Goal: Task Accomplishment & Management: Complete application form

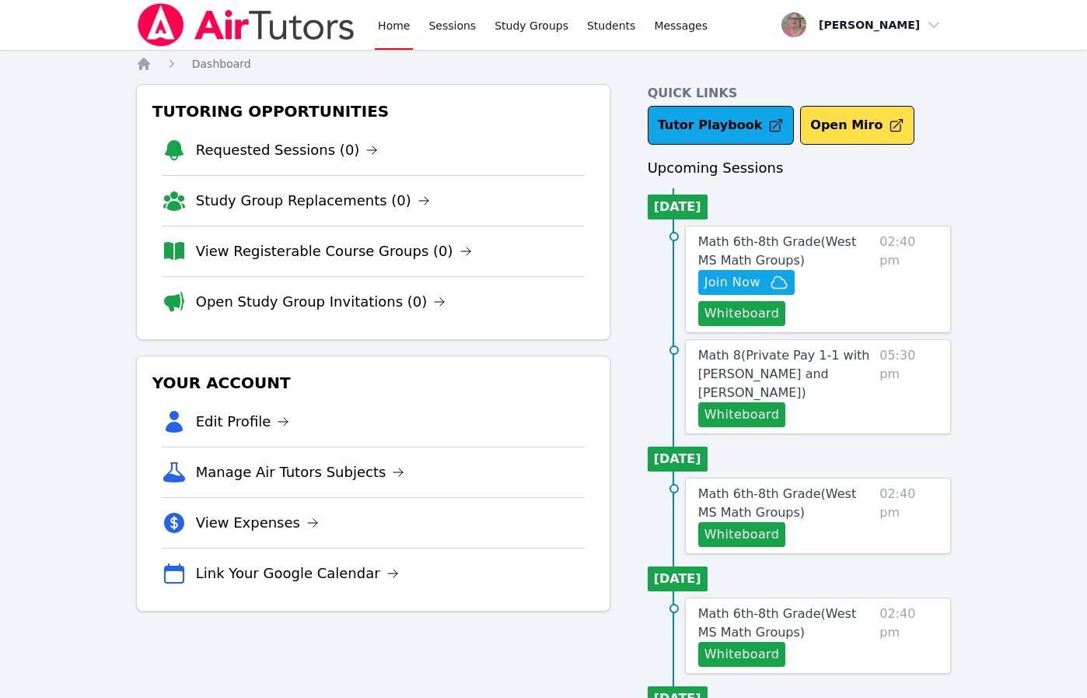
click at [1015, 48] on nav "Home Sessions Study Groups Students Messages Open user menu [PERSON_NAME] Open …" at bounding box center [543, 25] width 1087 height 50
click at [744, 314] on button "Whiteboard" at bounding box center [743, 313] width 88 height 25
click at [714, 275] on span "Join Now" at bounding box center [733, 282] width 56 height 19
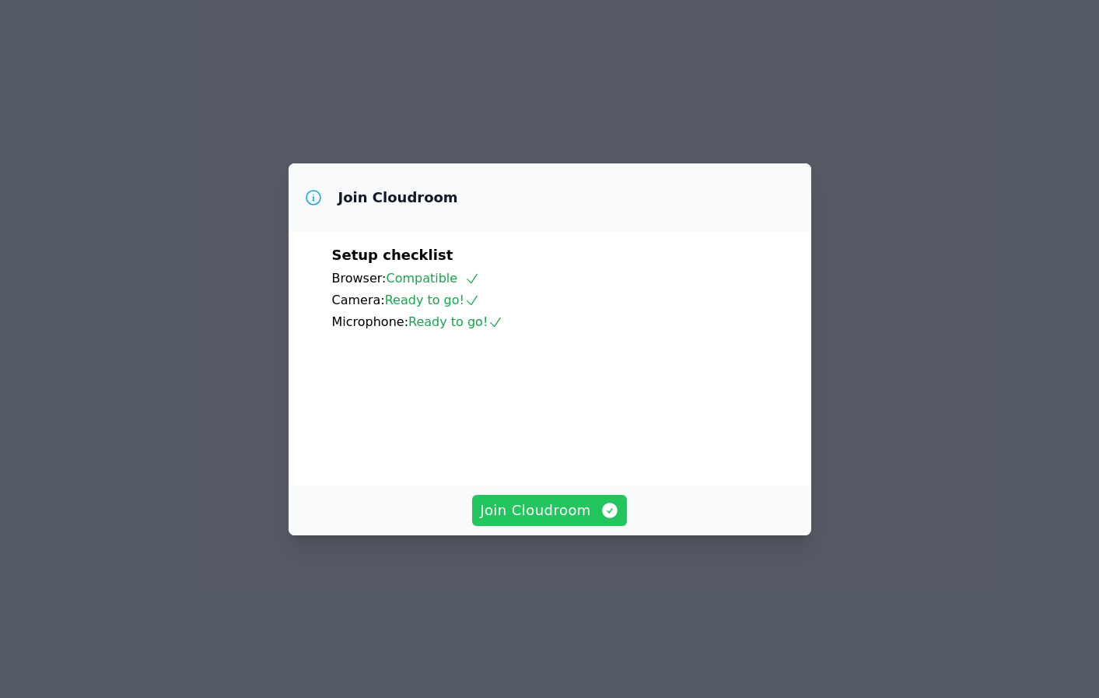
click at [533, 521] on span "Join Cloudroom" at bounding box center [549, 510] width 139 height 22
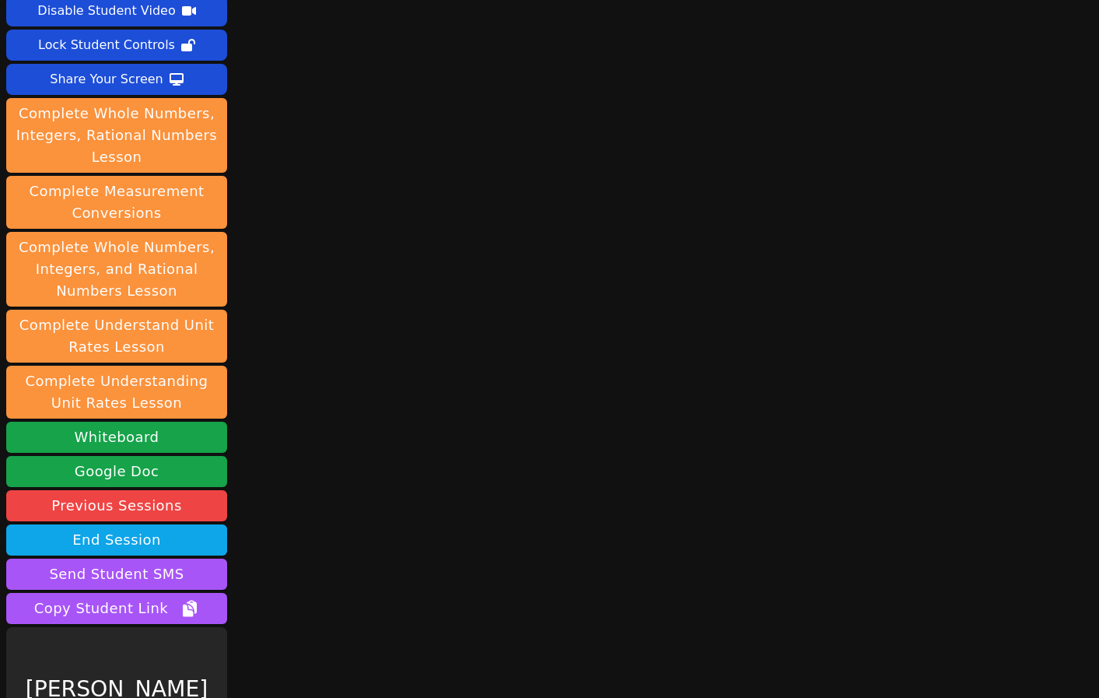
scroll to position [130, 0]
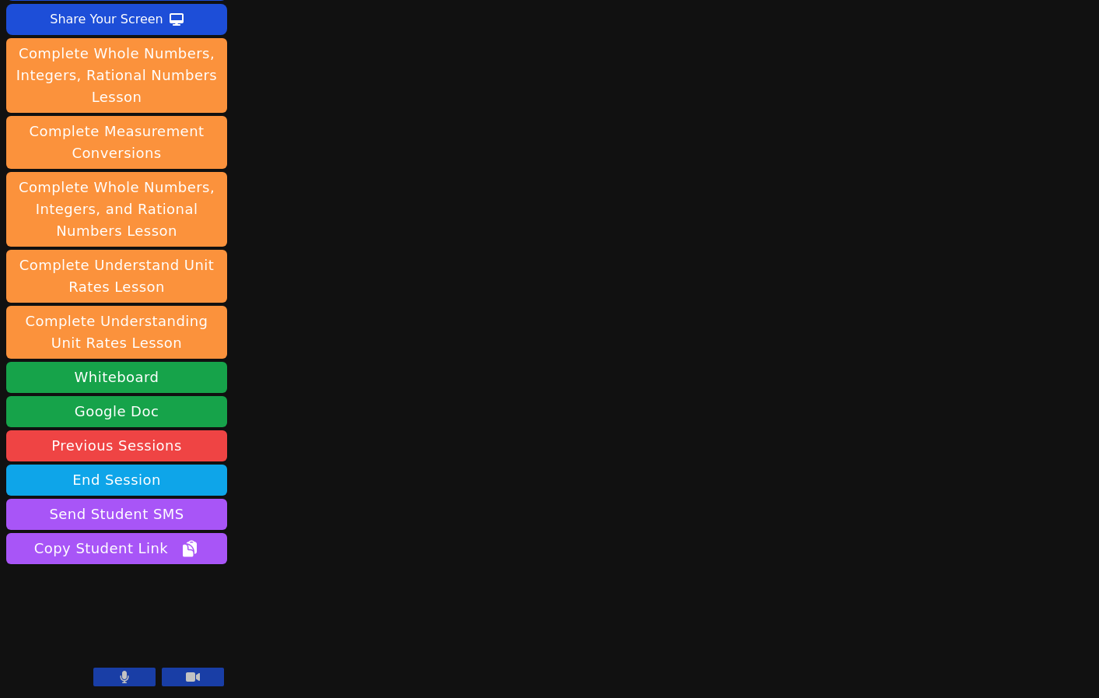
click at [107, 674] on button at bounding box center [124, 676] width 62 height 19
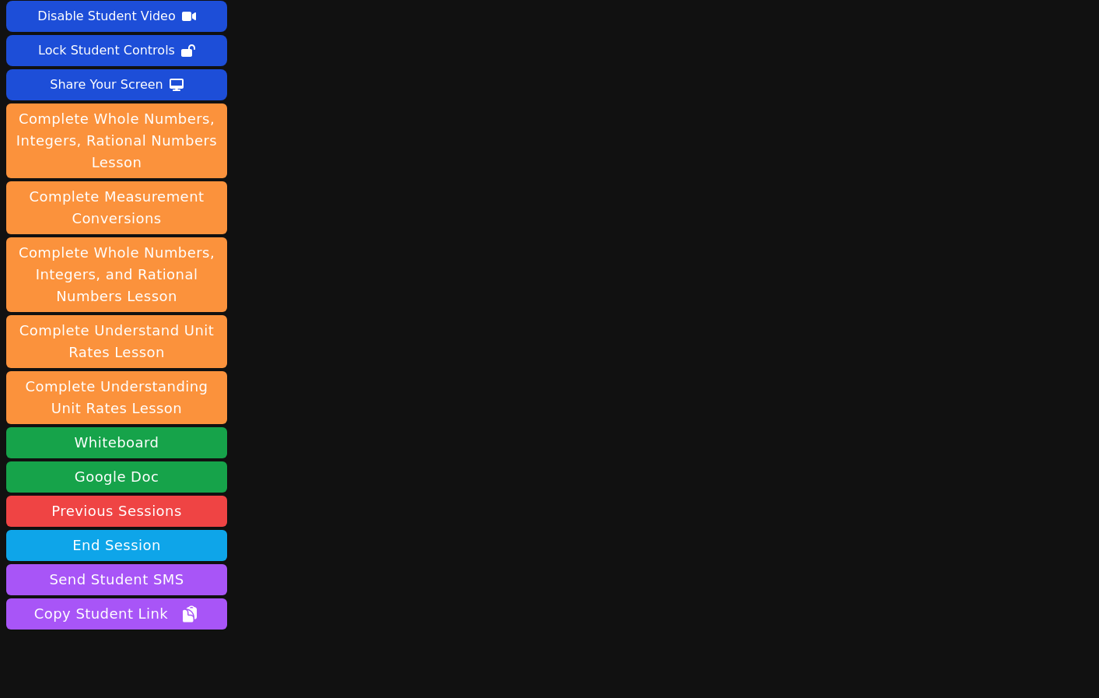
scroll to position [0, 0]
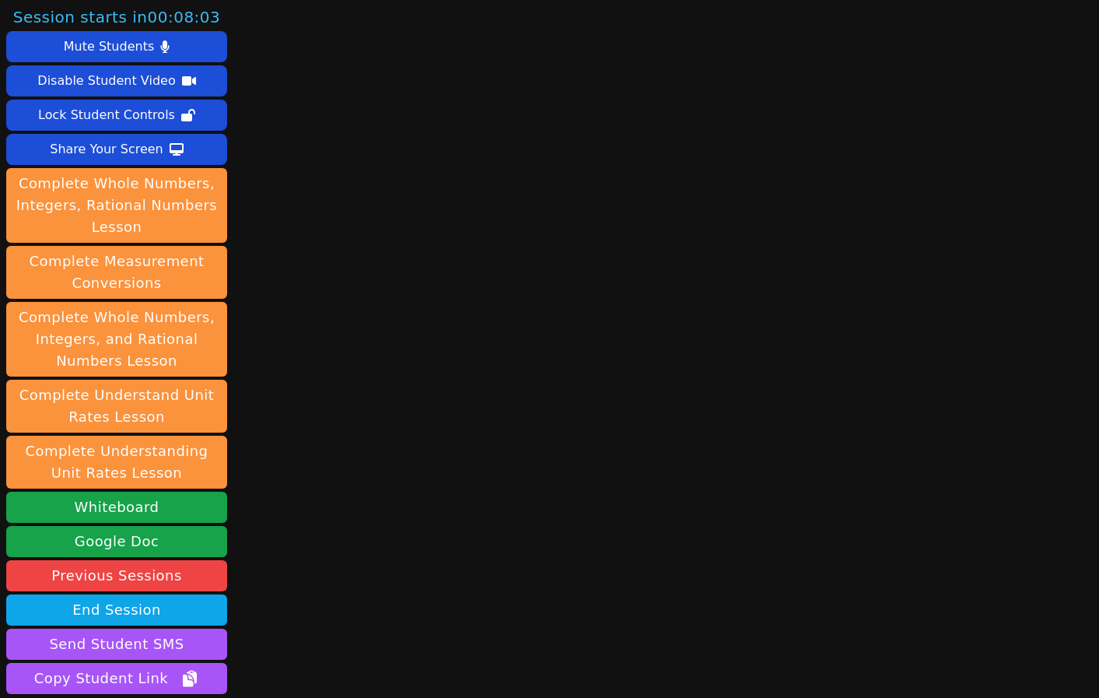
click at [362, 143] on div "Session starts in 00:08:03 Mute Students Disable Student Video Lock Student Con…" at bounding box center [549, 349] width 1099 height 698
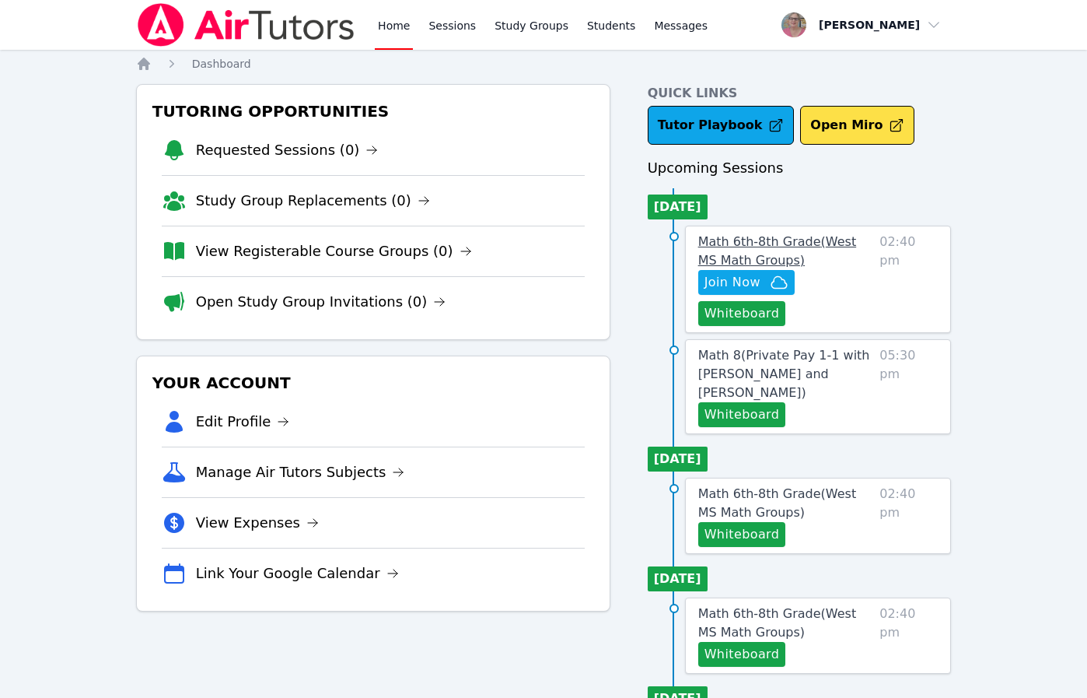
click at [774, 237] on span "Math 6th-8th Grade ( West MS Math Groups )" at bounding box center [778, 250] width 159 height 33
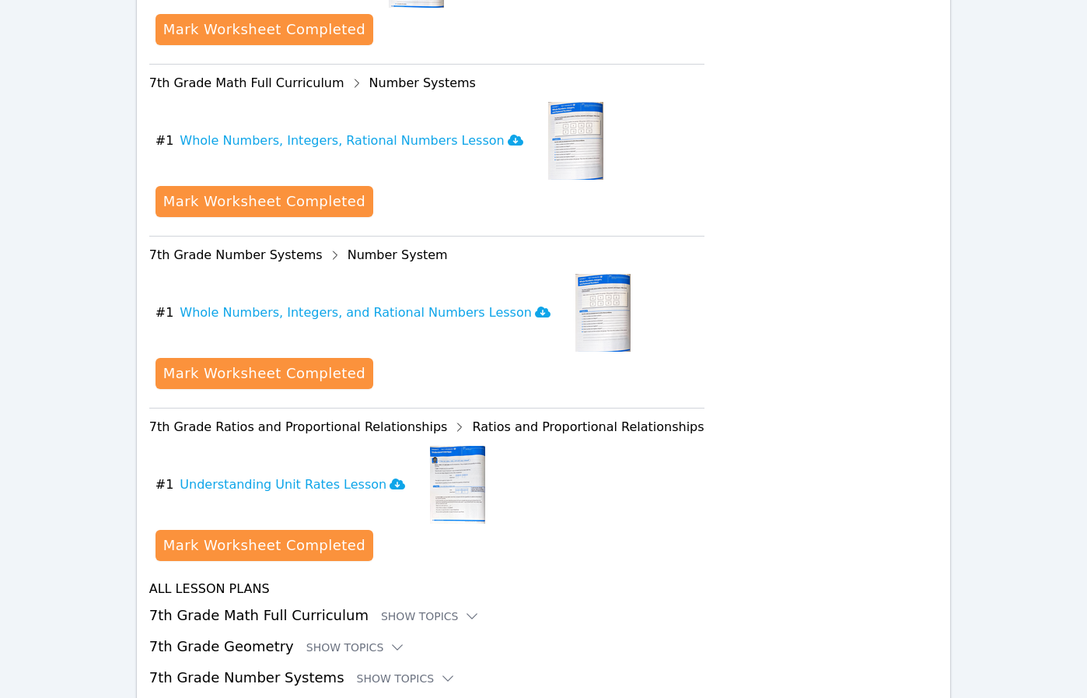
scroll to position [1511, 0]
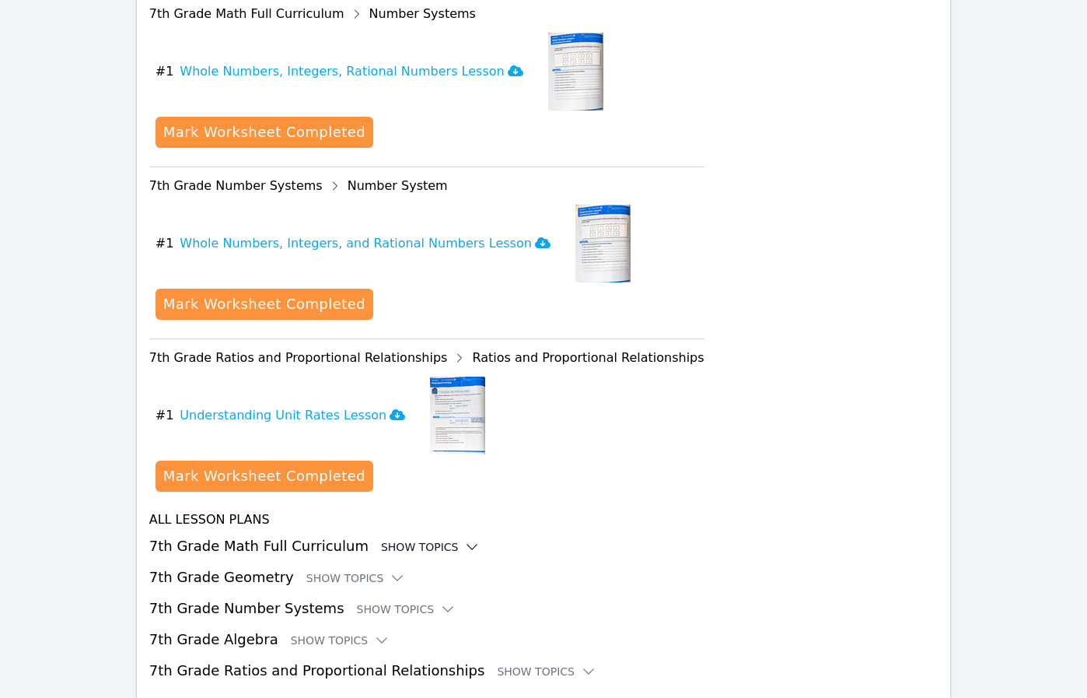
click at [385, 539] on div "Show Topics" at bounding box center [431, 547] width 100 height 16
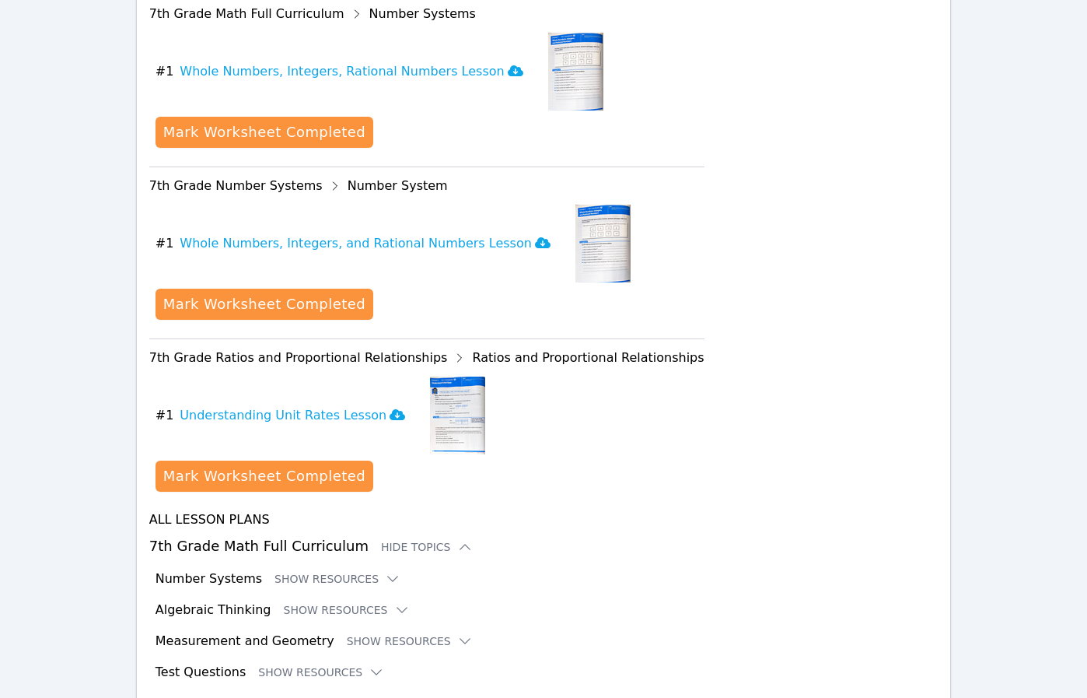
click at [315, 601] on div "Algebraic Thinking Show Resources" at bounding box center [547, 610] width 783 height 19
click at [315, 602] on button "Show Resources" at bounding box center [347, 610] width 126 height 16
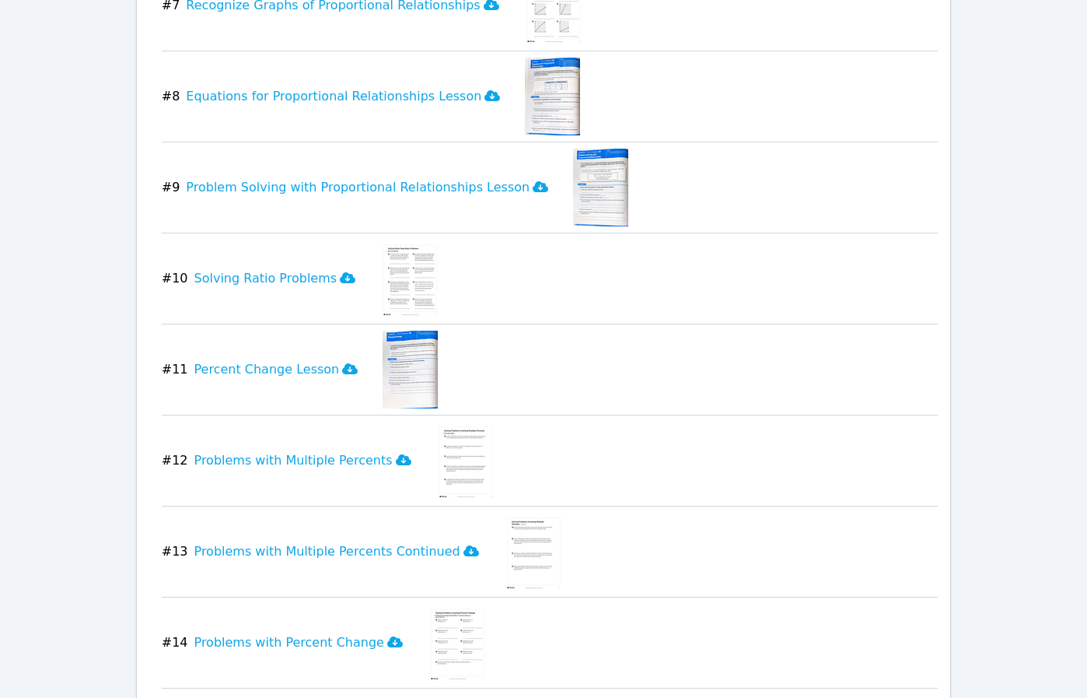
scroll to position [2733, 0]
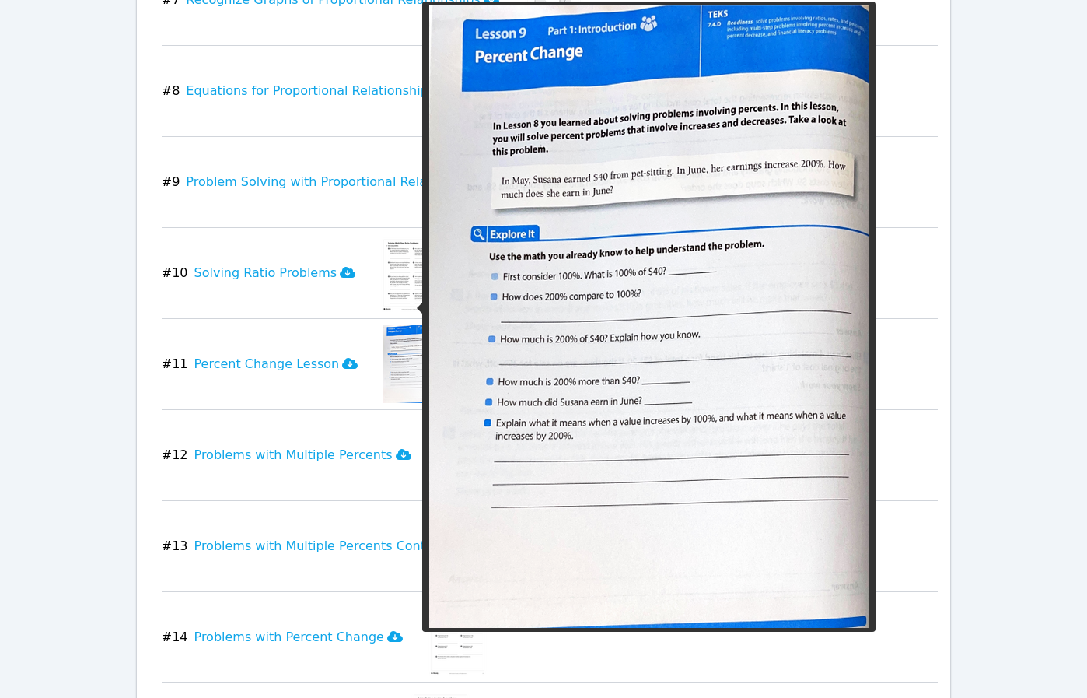
click at [408, 325] on img at bounding box center [410, 364] width 55 height 78
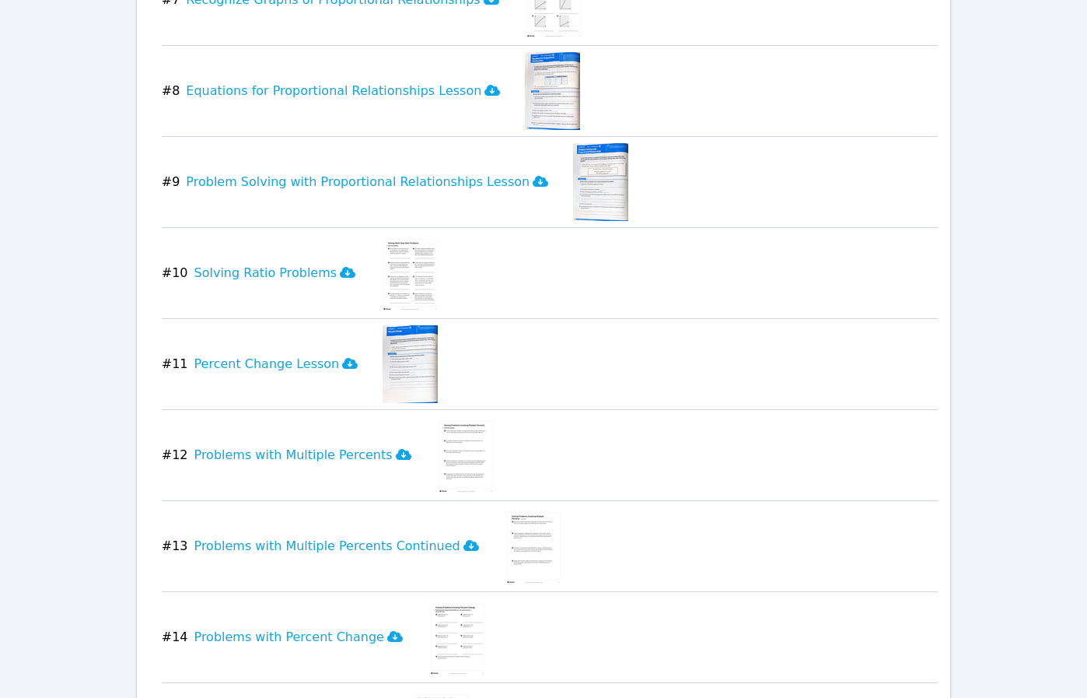
click at [408, 325] on img at bounding box center [410, 364] width 55 height 78
click at [383, 325] on img at bounding box center [410, 364] width 55 height 78
click at [342, 357] on icon at bounding box center [350, 363] width 16 height 12
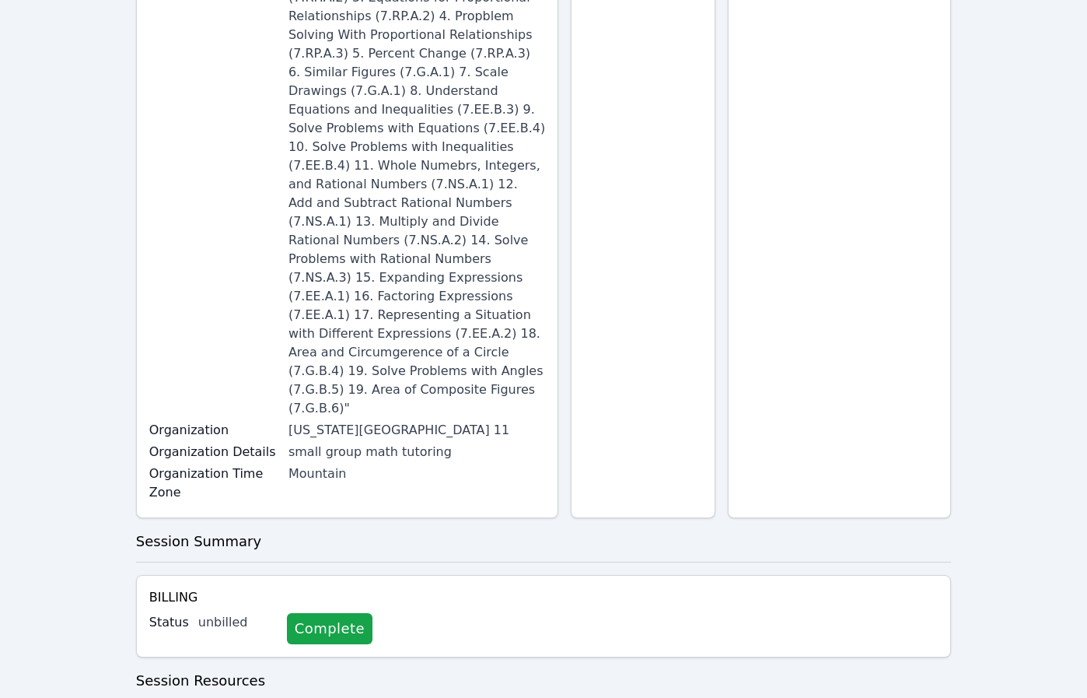
scroll to position [0, 0]
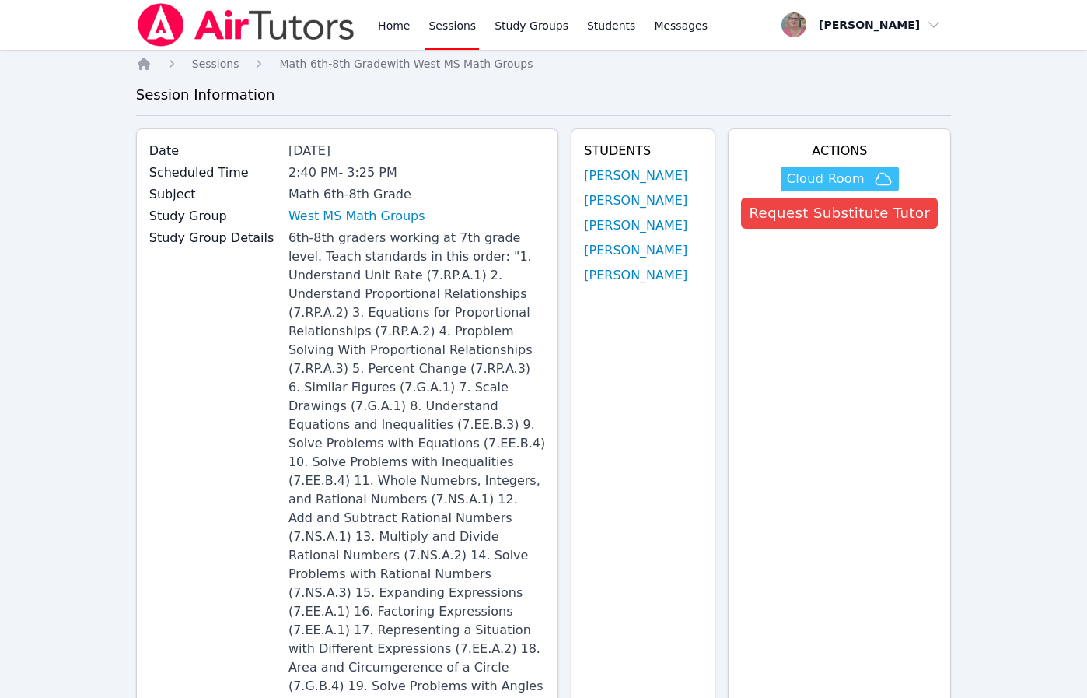
click at [825, 180] on span "Cloud Room" at bounding box center [826, 179] width 78 height 19
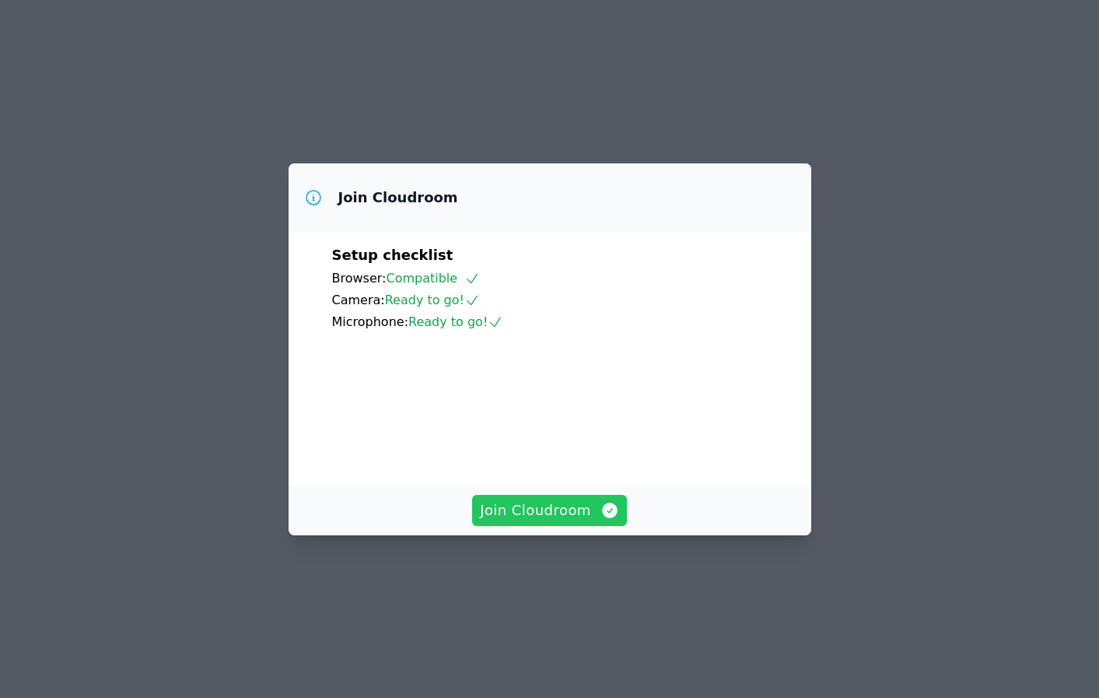
click at [573, 526] on button "Join Cloudroom" at bounding box center [549, 510] width 155 height 31
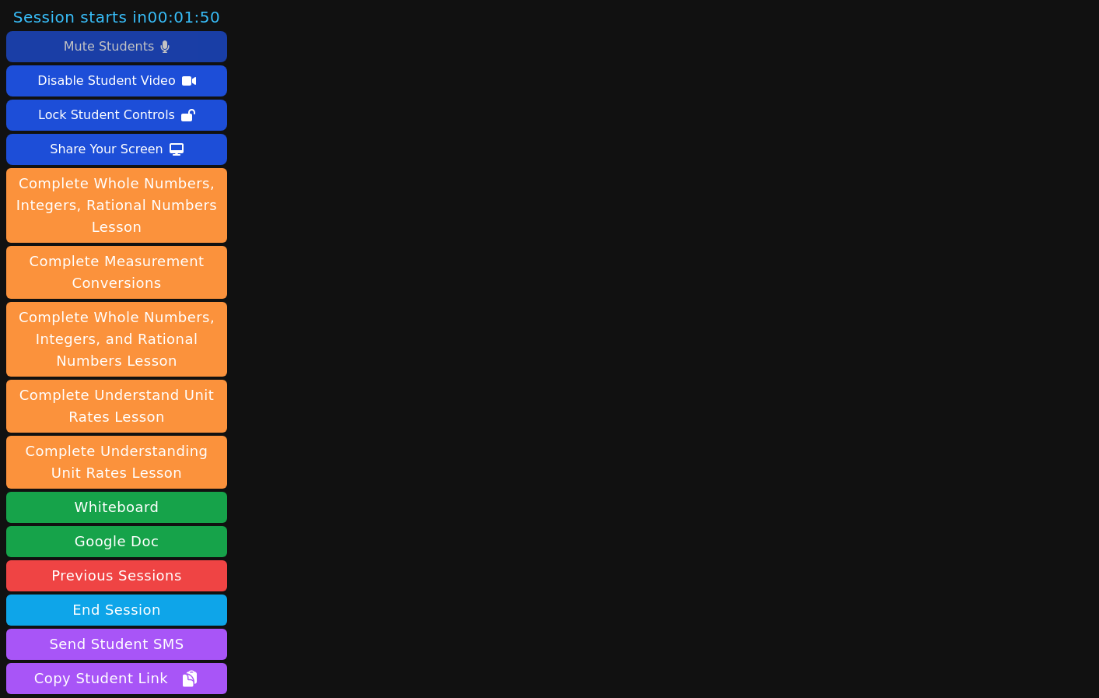
click at [191, 51] on button "Mute Students" at bounding box center [116, 46] width 221 height 31
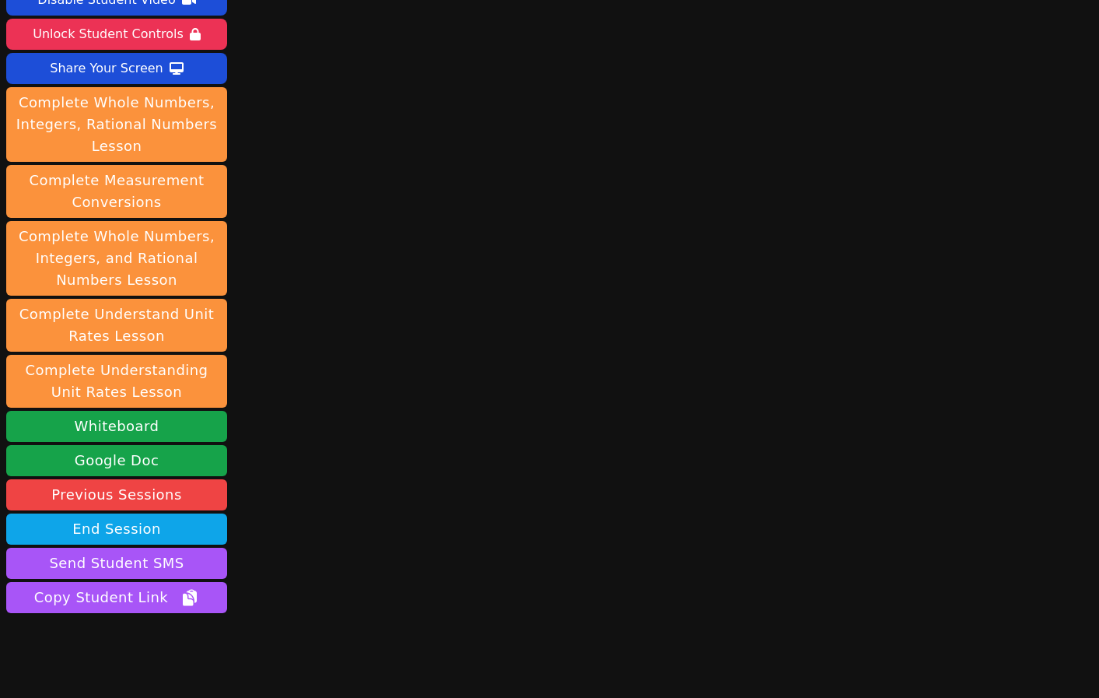
scroll to position [130, 0]
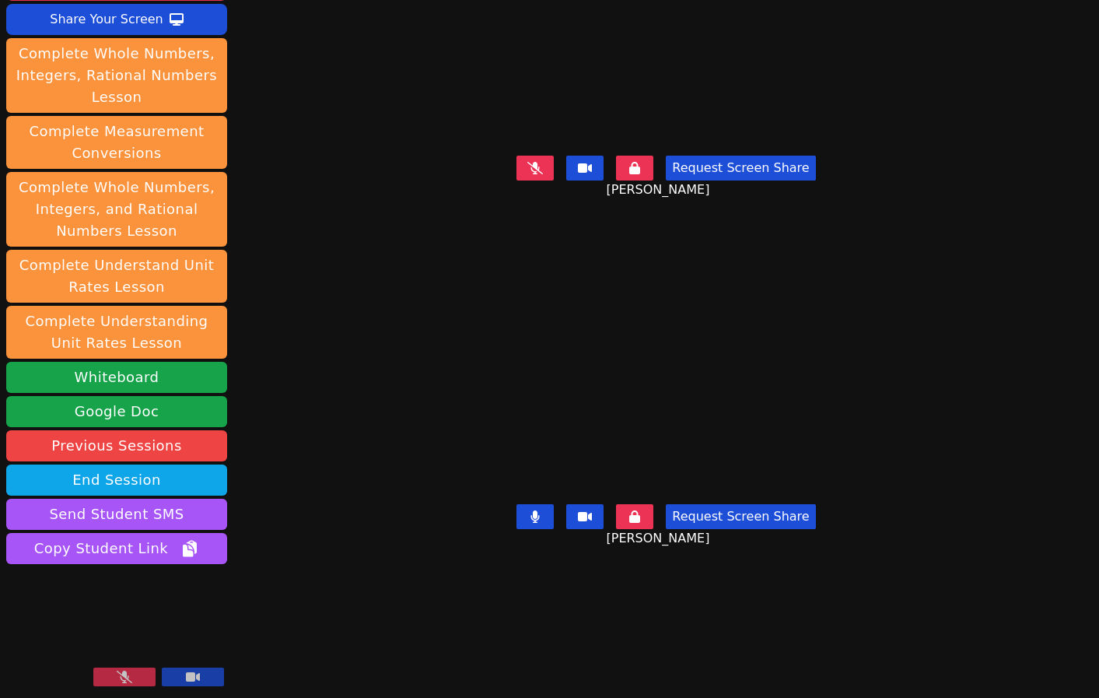
click at [328, 659] on div "Session starts in 00:00:22 Unmute Students Disable Student Video Unlock Student…" at bounding box center [549, 349] width 1099 height 698
click at [100, 676] on button at bounding box center [124, 676] width 62 height 19
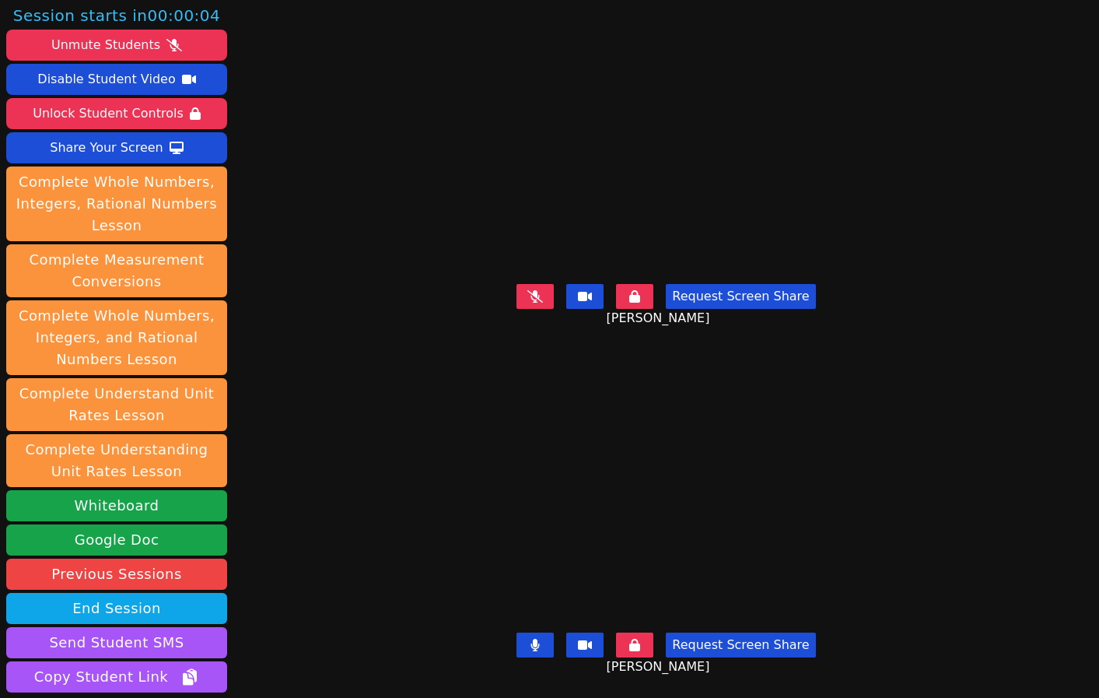
scroll to position [0, 0]
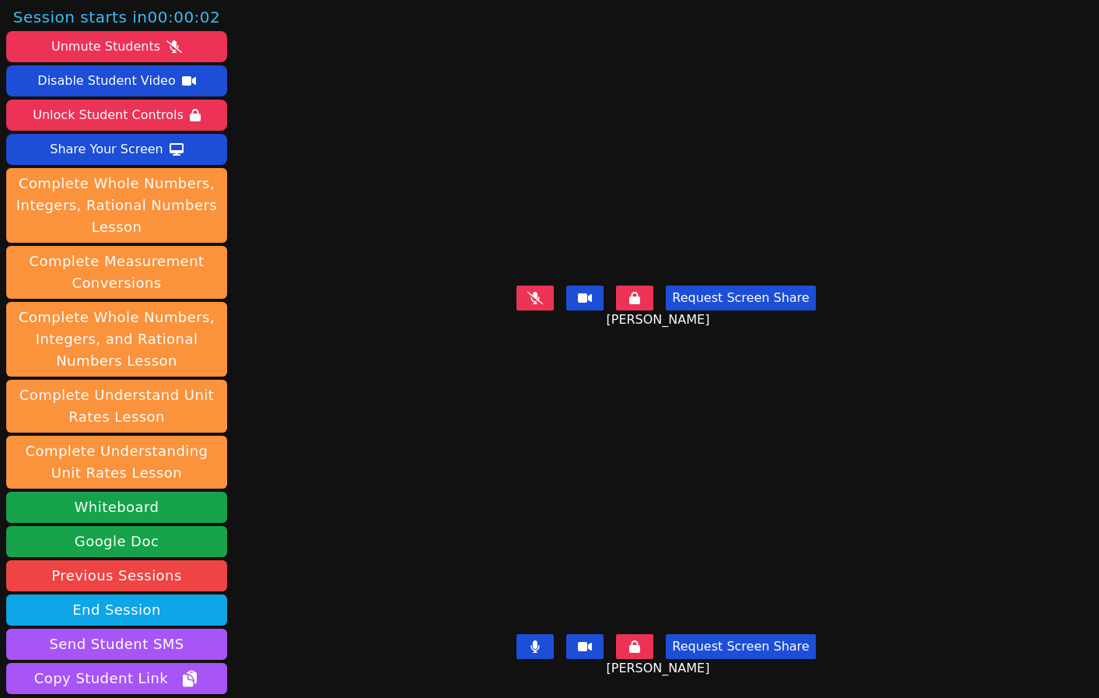
click at [521, 292] on button at bounding box center [535, 297] width 37 height 25
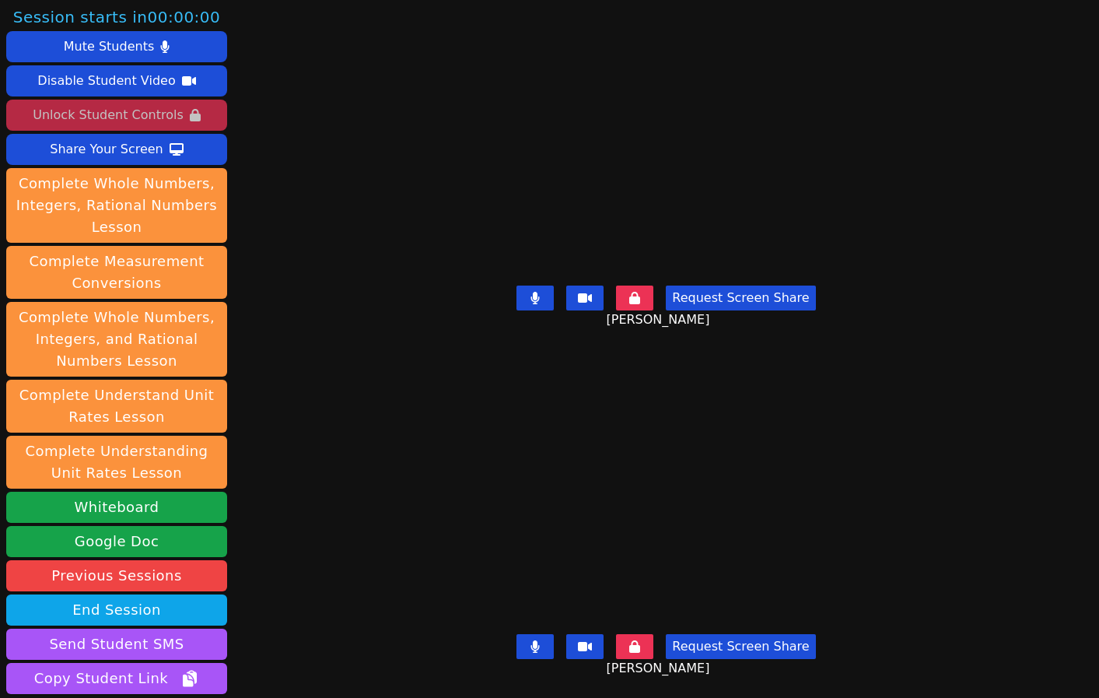
click at [220, 118] on button "Unlock Student Controls" at bounding box center [116, 115] width 221 height 31
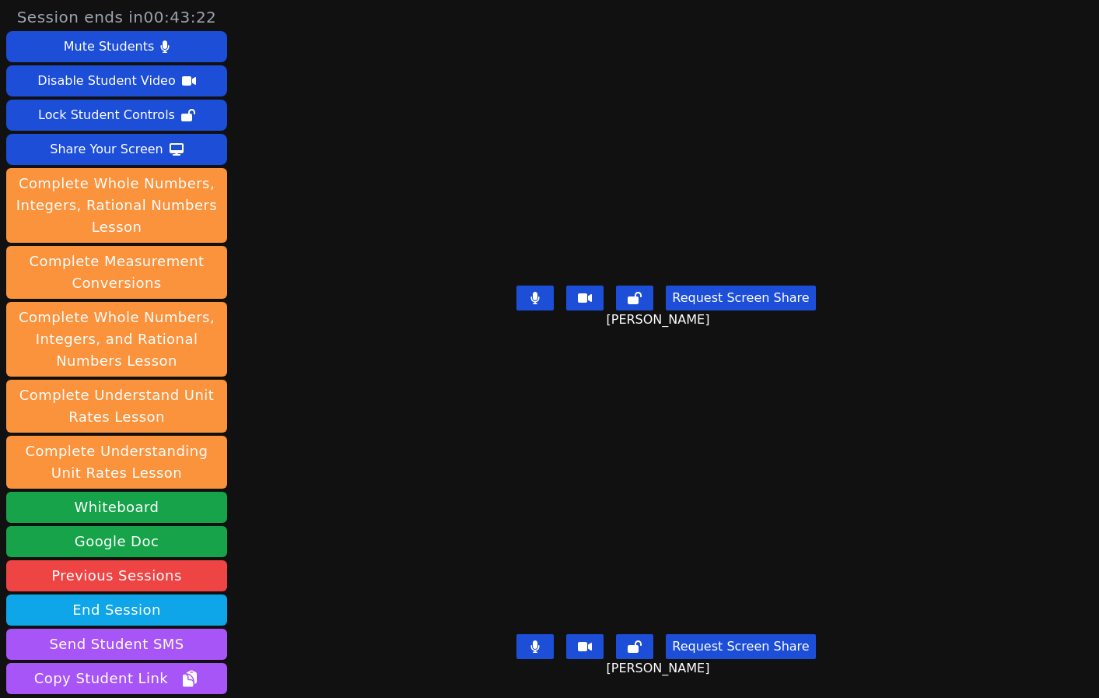
click at [307, 576] on div "Session ends in 00:43:22 Mute Students Disable Student Video Lock Student Contr…" at bounding box center [549, 349] width 1099 height 698
click at [355, 440] on div "Session ends in 00:40:33 Mute Students Disable Student Video Lock Student Contr…" at bounding box center [549, 349] width 1099 height 698
click at [422, 47] on div "Roland Compo" at bounding box center [666, 143] width 488 height 271
click at [328, 345] on div "Session ends in 00:39:31 Mute Students Disable Student Video Lock Student Contr…" at bounding box center [549, 349] width 1099 height 698
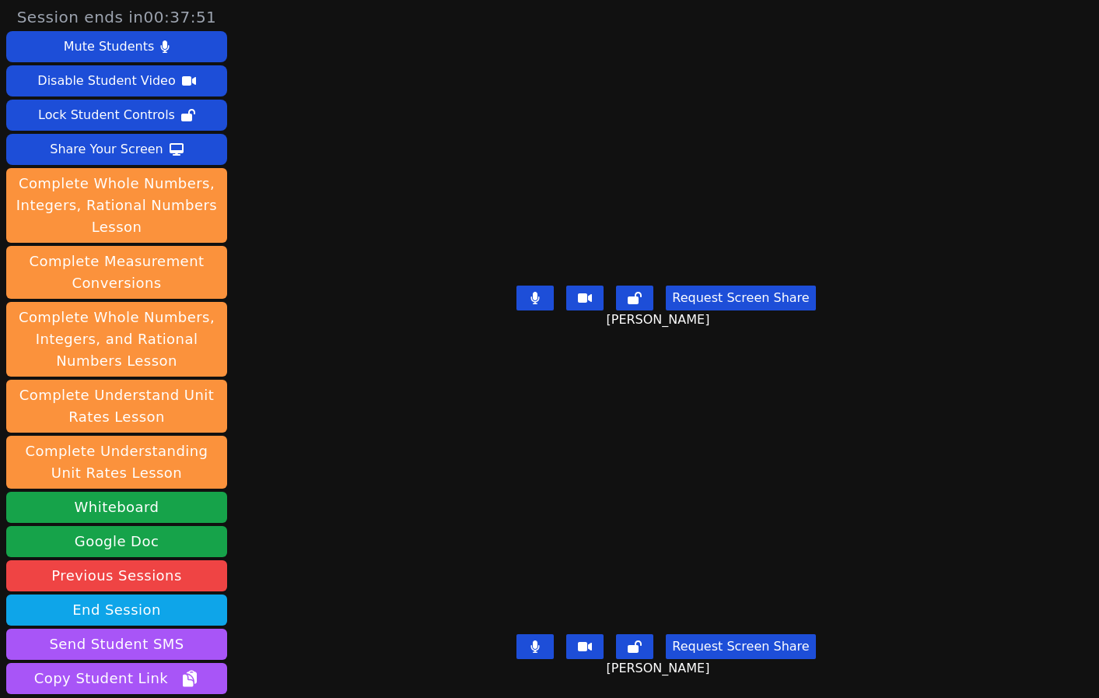
click at [332, 503] on div "Session ends in 00:37:51 Mute Students Disable Student Video Lock Student Contr…" at bounding box center [549, 349] width 1099 height 698
click at [334, 573] on div "Session ends in 00:36:54 Mute Students Disable Student Video Lock Student Contr…" at bounding box center [549, 349] width 1099 height 698
click at [422, 284] on div "Request Screen Share Roland Compo" at bounding box center [666, 310] width 488 height 62
drag, startPoint x: 336, startPoint y: 446, endPoint x: 313, endPoint y: 537, distance: 94.0
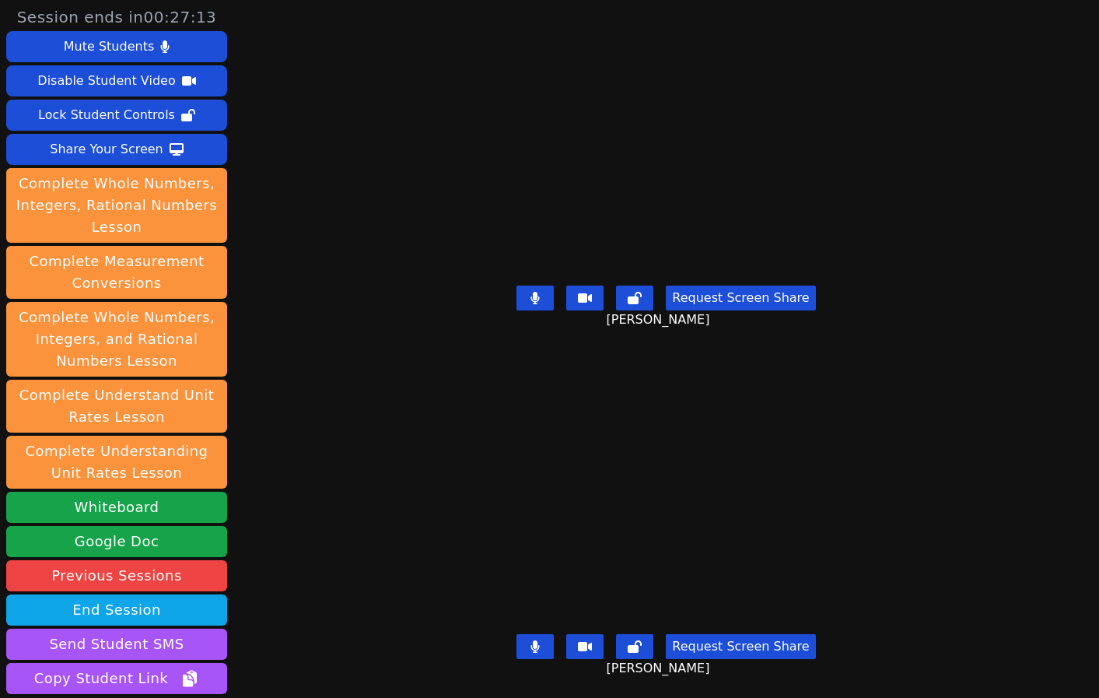
click at [313, 537] on div "Session ends in 00:27:13 Mute Students Disable Student Video Lock Student Contr…" at bounding box center [549, 349] width 1099 height 698
click at [334, 492] on div "Session ends in 00:13:23 Mute Students Disable Student Video Lock Student Contr…" at bounding box center [549, 349] width 1099 height 698
click at [331, 336] on div "Session ends in 00:06:24 Mute Students Disable Student Video Lock Student Contr…" at bounding box center [549, 349] width 1099 height 698
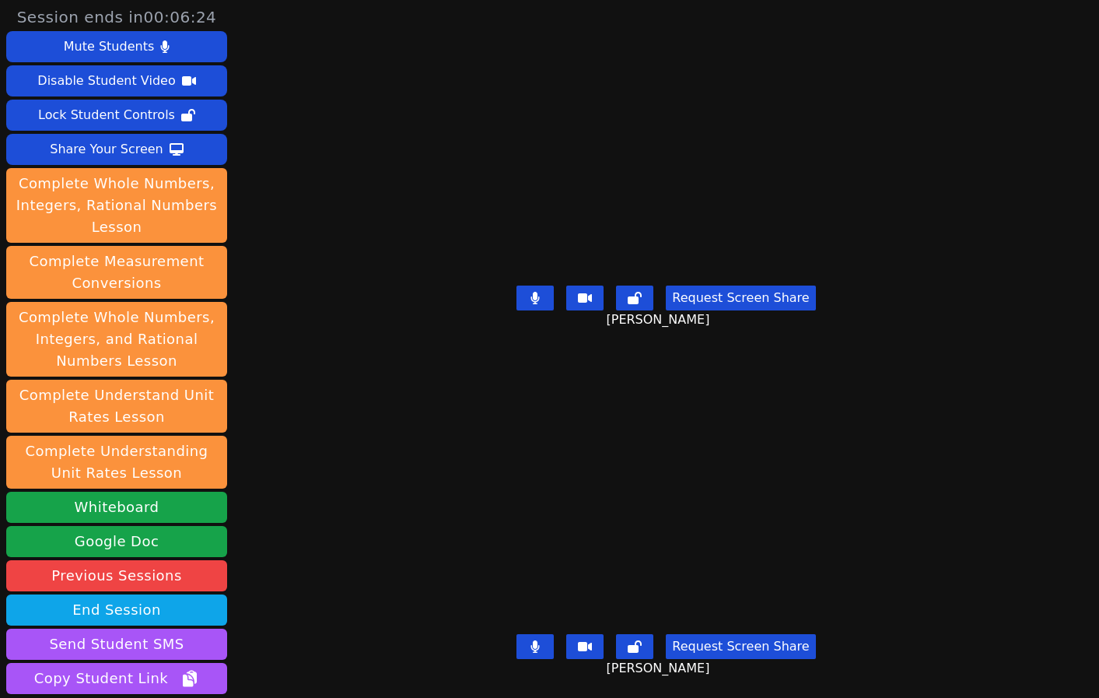
click at [331, 336] on div "Session ends in 00:06:24 Mute Students Disable Student Video Lock Student Contr…" at bounding box center [549, 349] width 1099 height 698
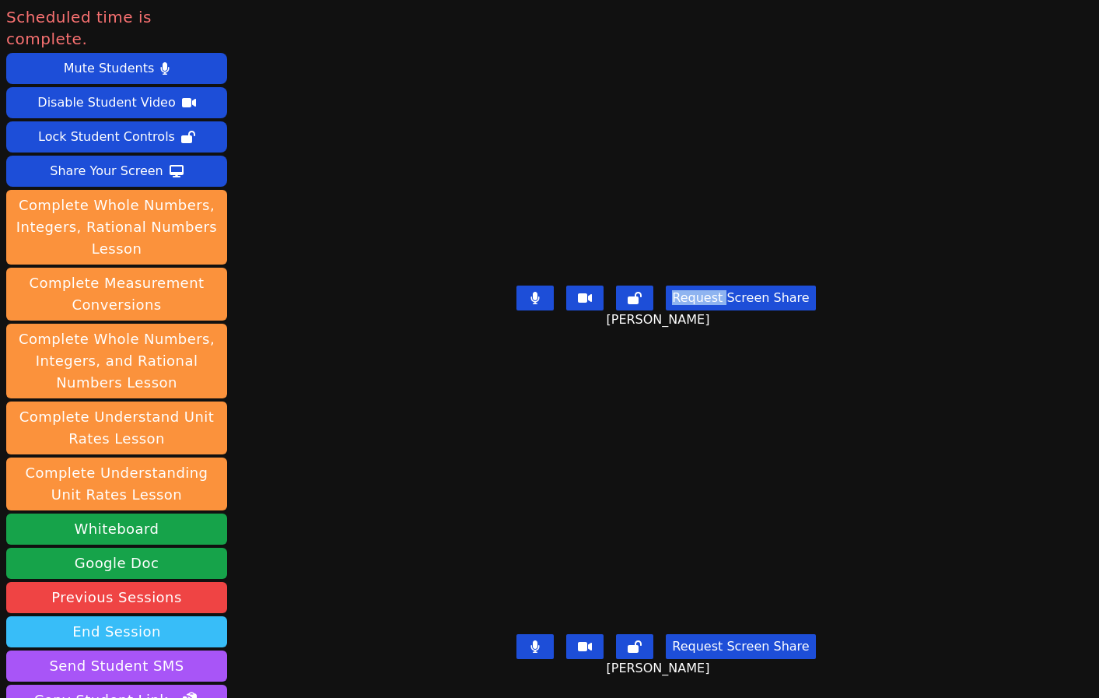
click at [211, 616] on button "End Session" at bounding box center [116, 631] width 221 height 31
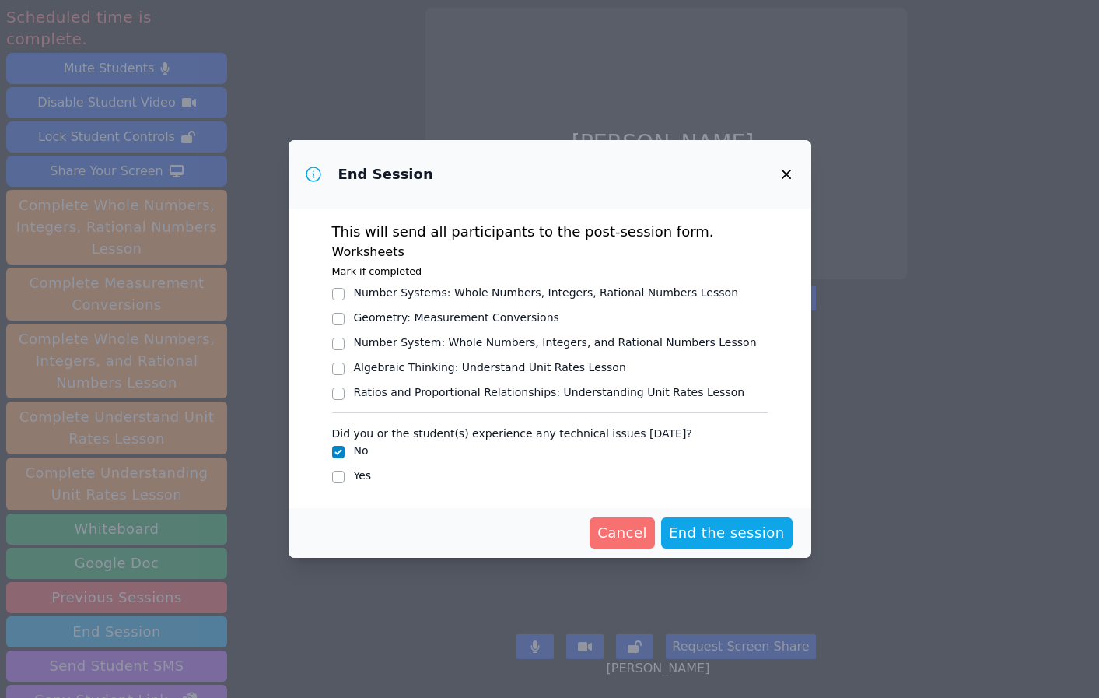
click at [647, 531] on span "Cancel" at bounding box center [622, 533] width 50 height 22
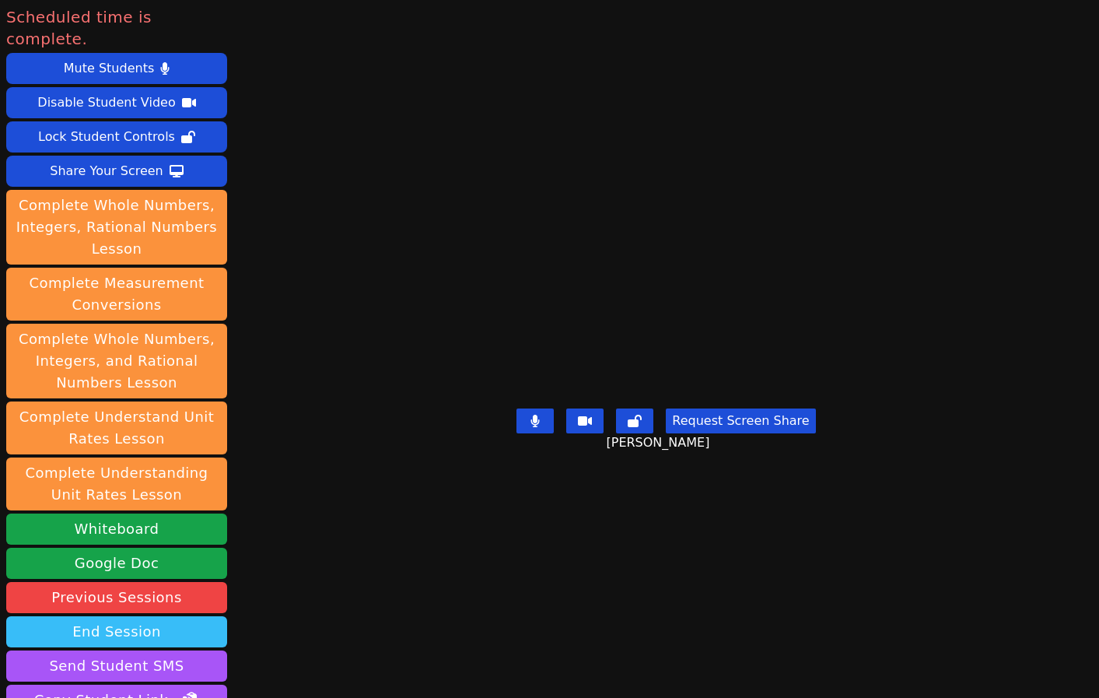
click at [176, 616] on button "End Session" at bounding box center [116, 631] width 221 height 31
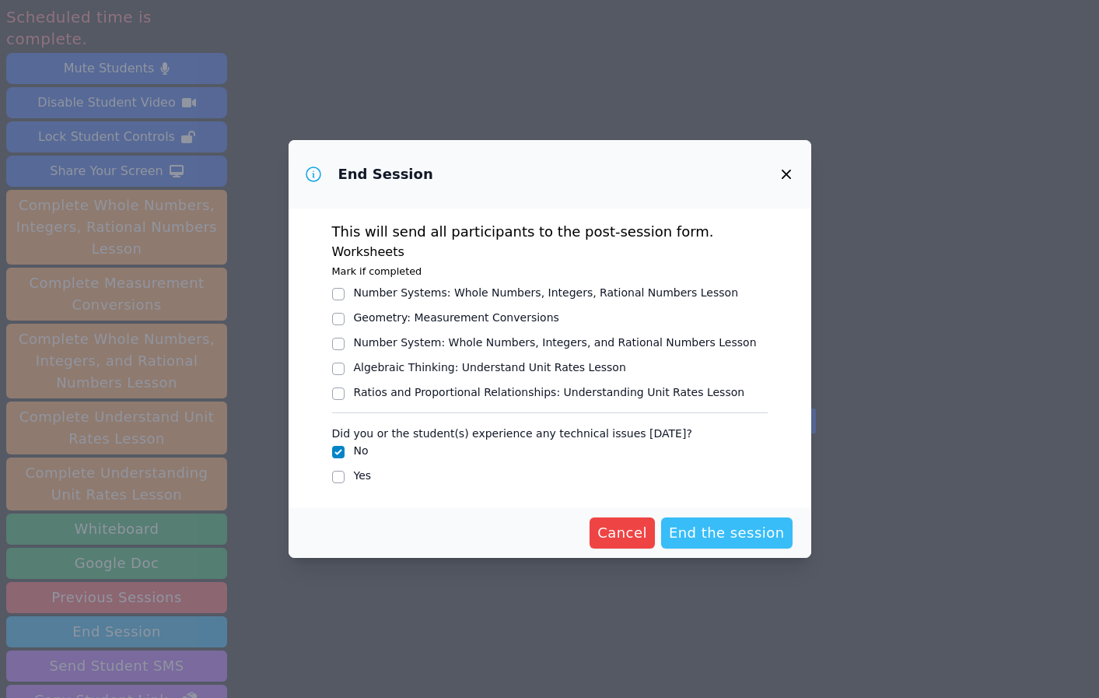
click at [723, 535] on span "End the session" at bounding box center [727, 533] width 116 height 22
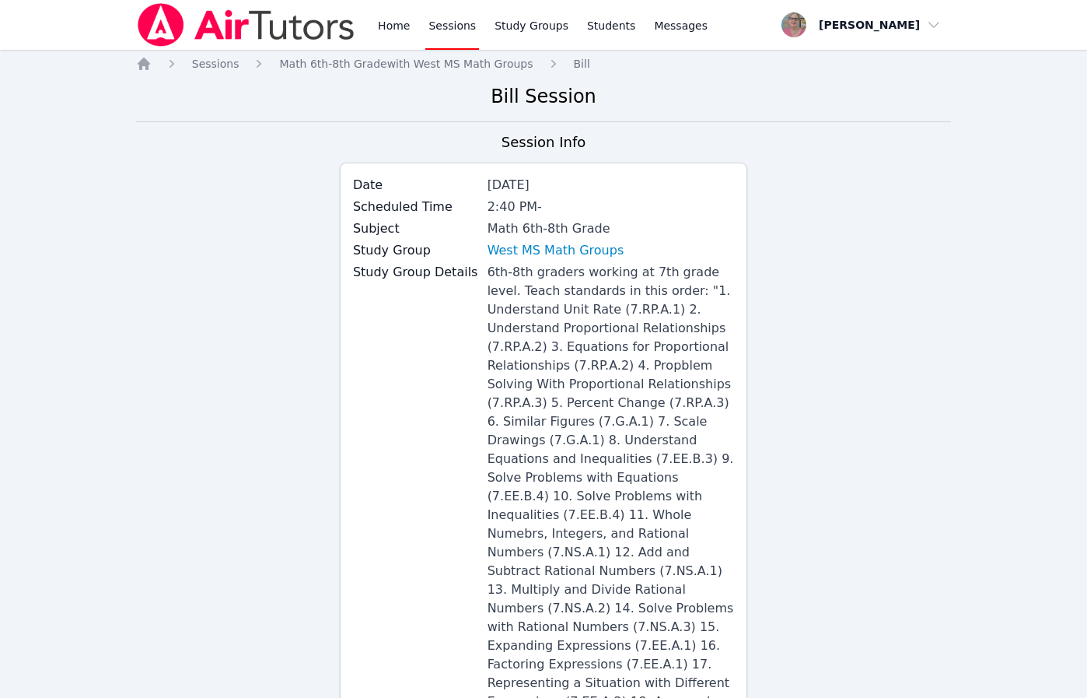
scroll to position [726, 0]
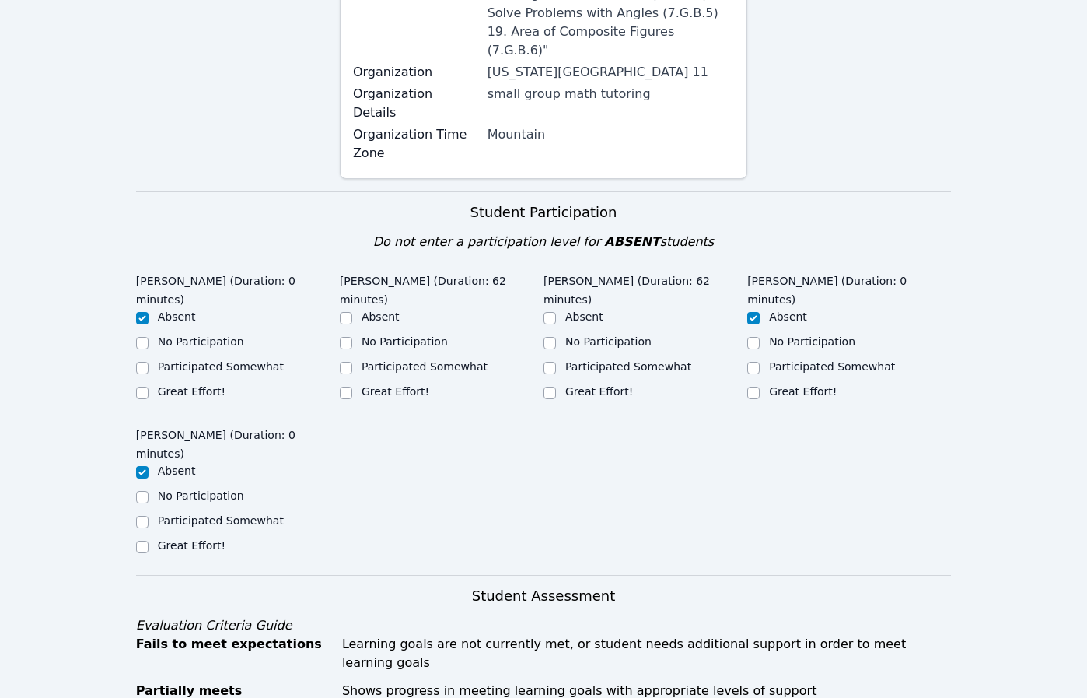
click at [369, 385] on label "Great Effort!" at bounding box center [396, 391] width 68 height 12
click at [352, 387] on input "Great Effort!" at bounding box center [346, 393] width 12 height 12
checkbox input "true"
click at [603, 385] on label "Great Effort!" at bounding box center [600, 391] width 68 height 12
click at [556, 387] on input "Great Effort!" at bounding box center [550, 393] width 12 height 12
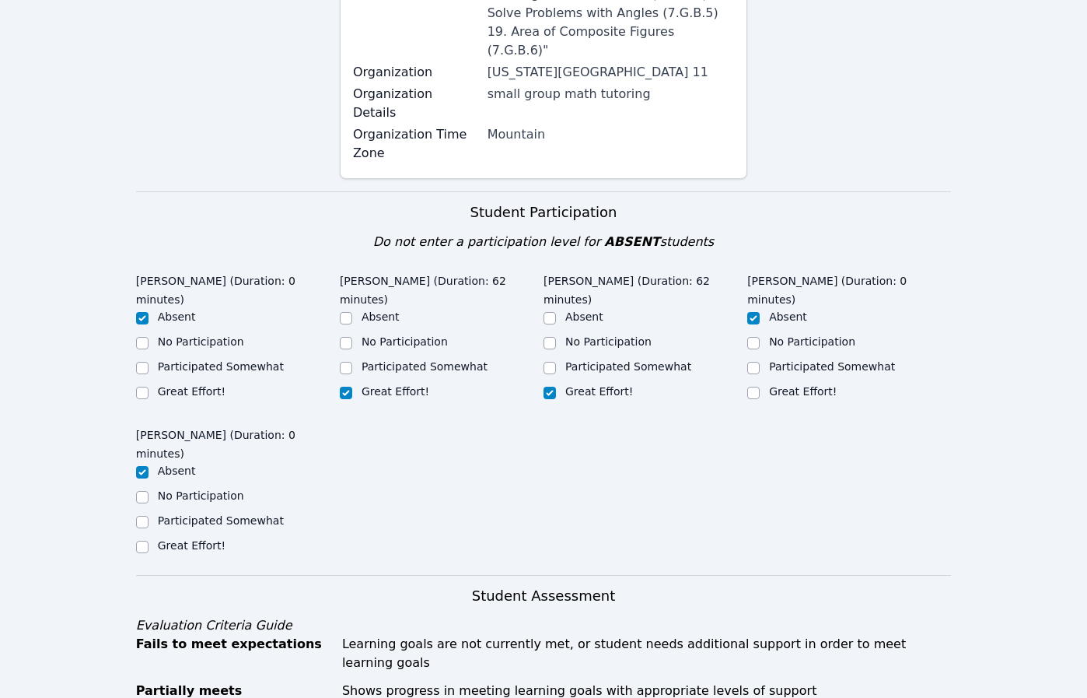
click at [603, 385] on label "Great Effort!" at bounding box center [600, 391] width 68 height 12
click at [556, 387] on input "Great Effort!" at bounding box center [550, 393] width 12 height 12
checkbox input "true"
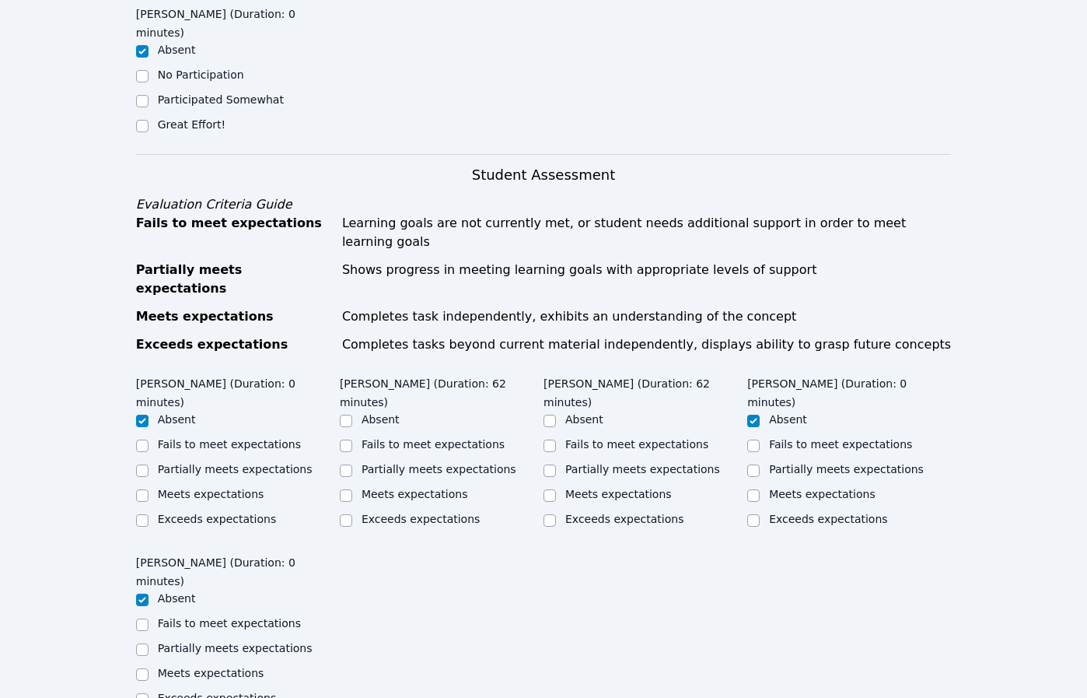
scroll to position [1136, 0]
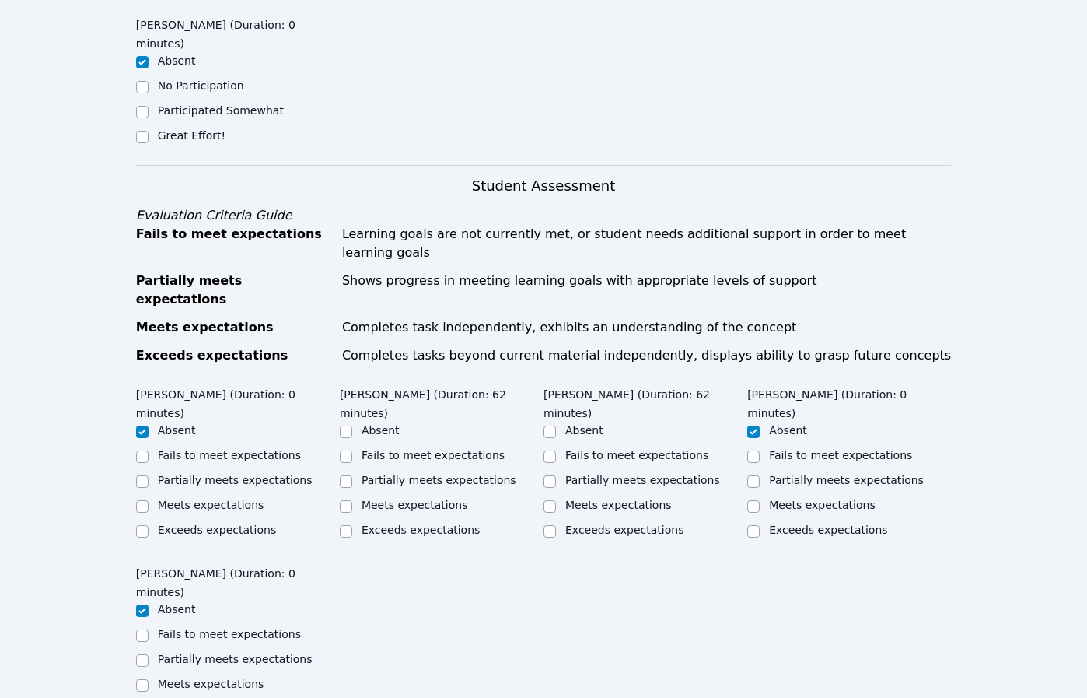
click at [602, 422] on ul "Absent Fails to meet expectations Partially meets expectations Meets expectatio…" at bounding box center [646, 481] width 204 height 118
click at [601, 499] on label "Meets expectations" at bounding box center [619, 505] width 107 height 12
click at [556, 500] on input "Meets expectations" at bounding box center [550, 506] width 12 height 12
checkbox input "true"
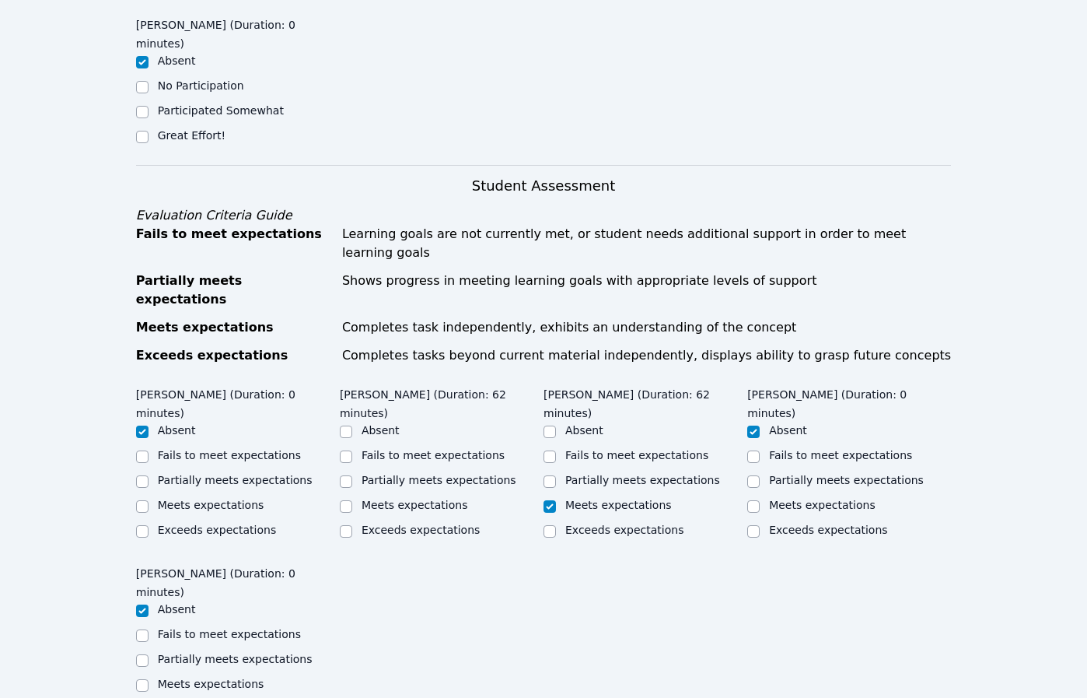
click at [425, 499] on label "Meets expectations" at bounding box center [415, 505] width 107 height 12
click at [352, 500] on input "Meets expectations" at bounding box center [346, 506] width 12 height 12
checkbox input "true"
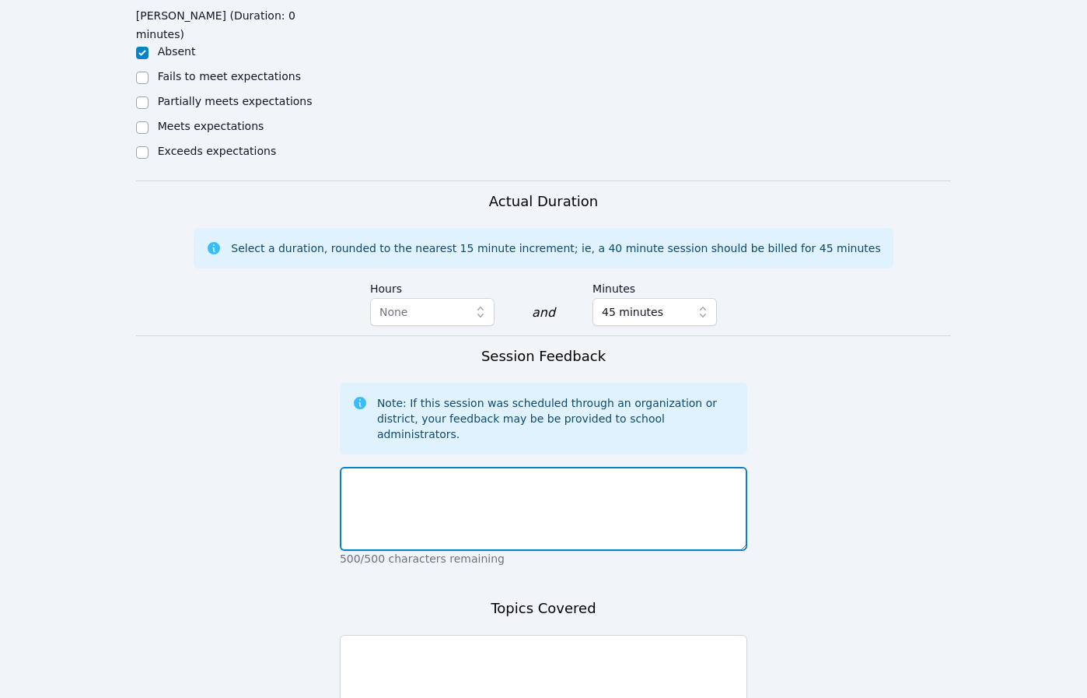
click at [464, 467] on textarea at bounding box center [544, 509] width 408 height 84
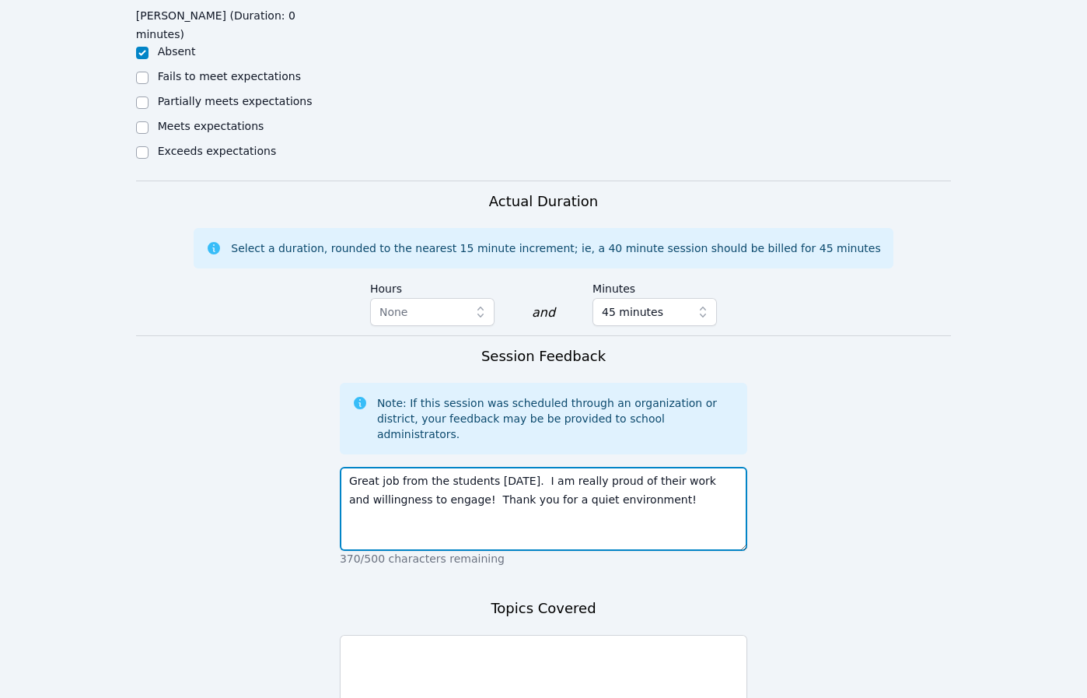
type textarea "Great job from the students today. I am really proud of their work and willingn…"
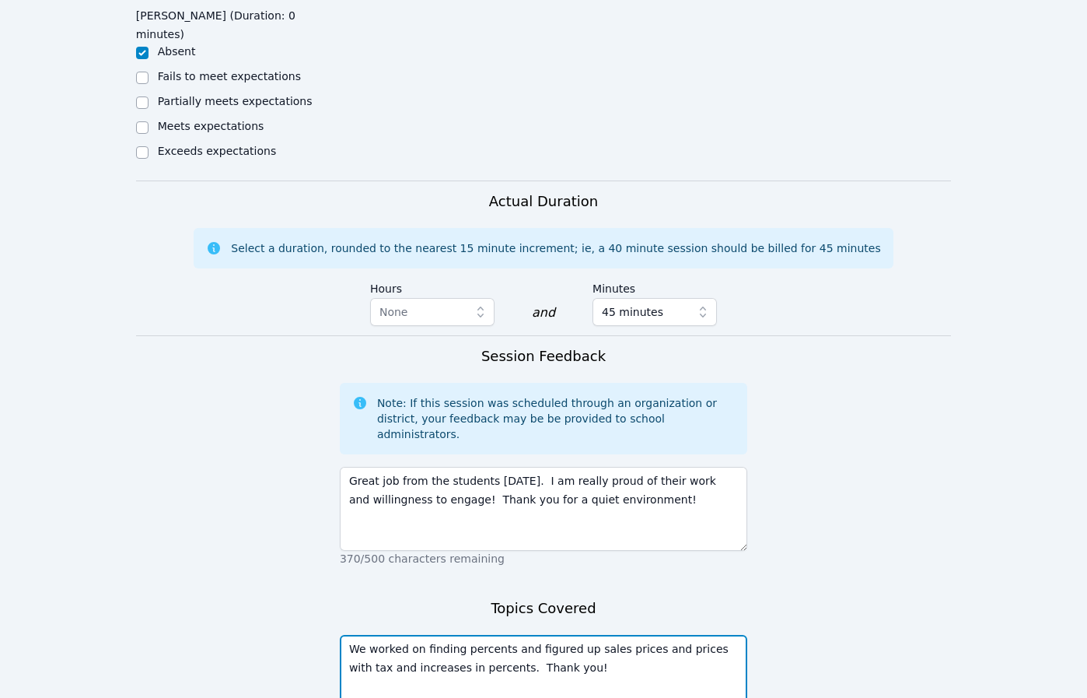
type textarea "We worked on finding percents and figured up sales prices and prices with tax a…"
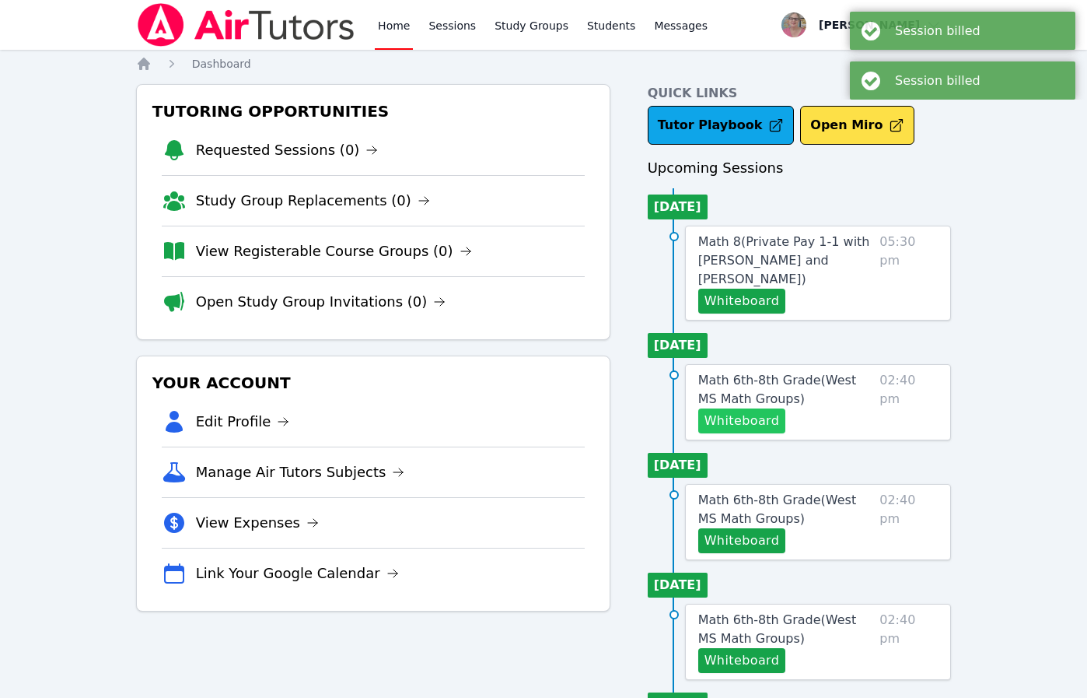
click at [745, 418] on button "Whiteboard" at bounding box center [743, 420] width 88 height 25
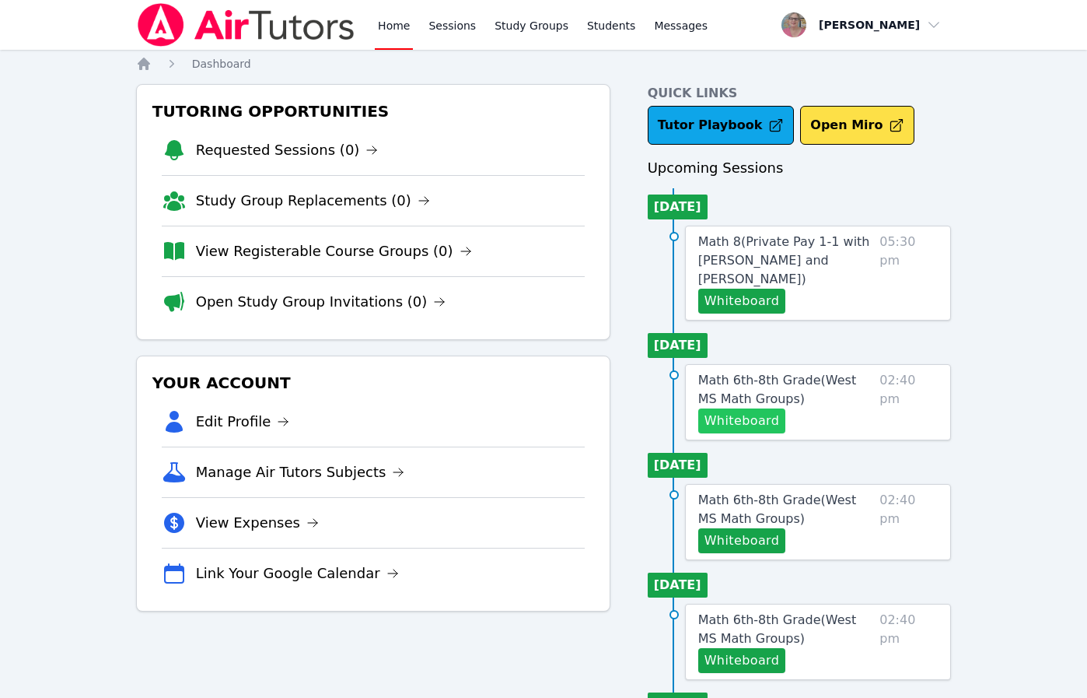
click at [745, 421] on button "Whiteboard" at bounding box center [743, 420] width 88 height 25
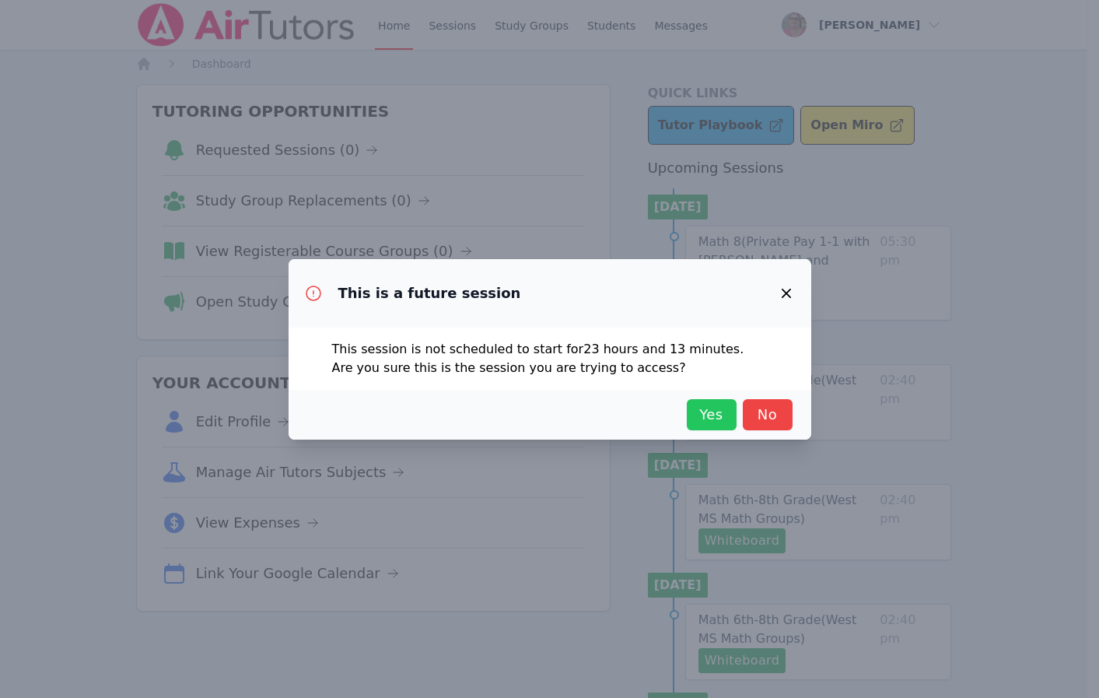
click at [709, 402] on button "Yes" at bounding box center [712, 414] width 50 height 31
